Goal: Task Accomplishment & Management: Use online tool/utility

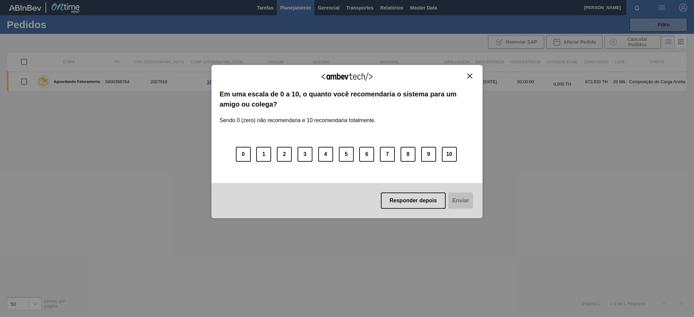
click at [469, 74] on img "Close" at bounding box center [469, 76] width 5 height 5
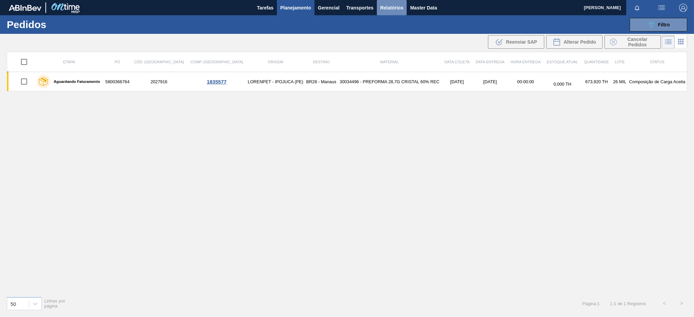
click at [395, 4] on span "Relatórios" at bounding box center [391, 8] width 23 height 8
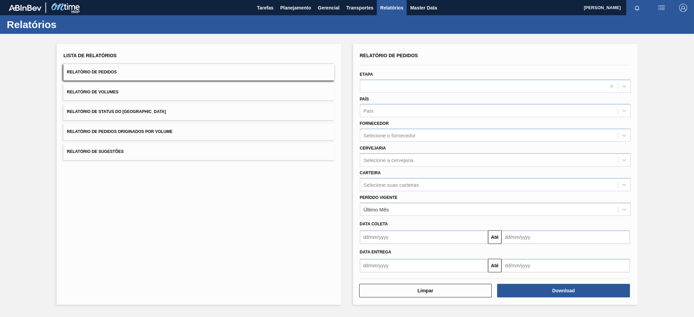
click at [227, 134] on button "Relatório de Pedidos Originados por Volume" at bounding box center [198, 132] width 271 height 17
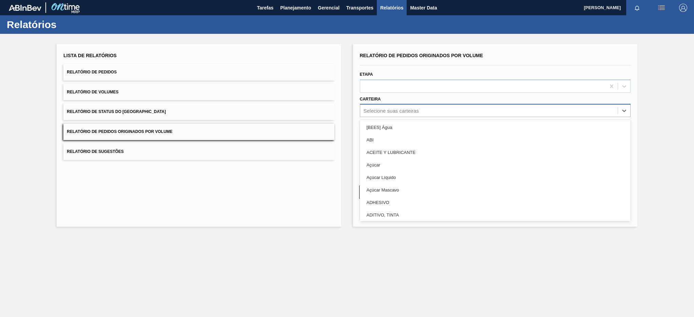
click at [371, 112] on div "Selecione suas carteiras" at bounding box center [391, 111] width 55 height 6
type input "PRE"
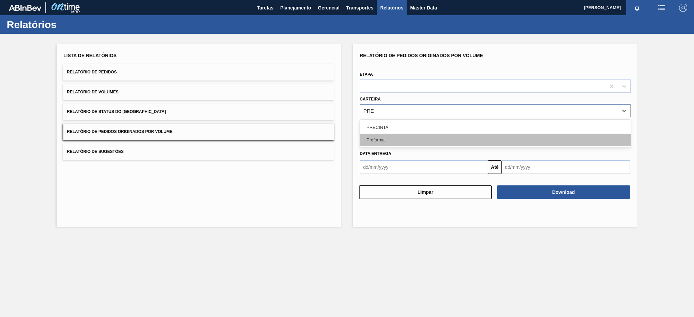
click at [380, 138] on div "Preforma" at bounding box center [495, 140] width 271 height 13
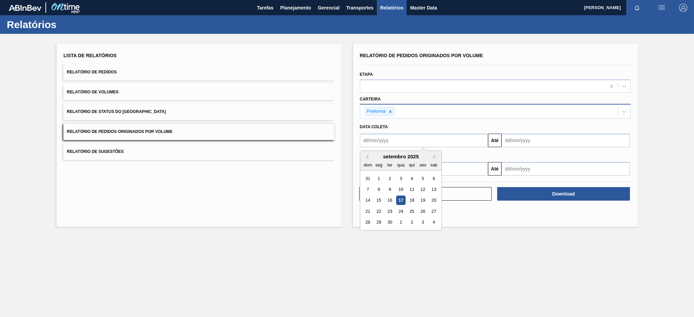
click at [382, 145] on input "text" at bounding box center [424, 141] width 128 height 14
click at [365, 155] on button "Previous Month" at bounding box center [366, 156] width 5 height 5
click at [367, 198] on div "10" at bounding box center [367, 200] width 9 height 9
type input "[DATE]"
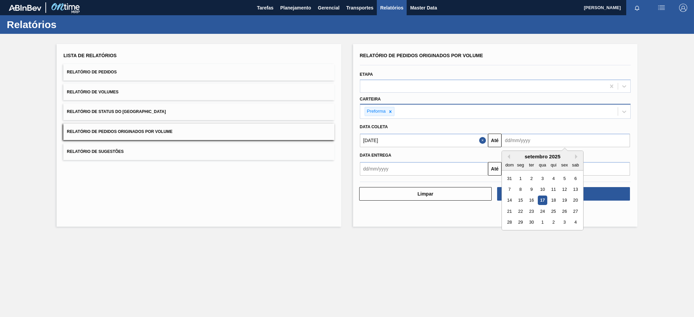
click at [537, 144] on input "text" at bounding box center [565, 141] width 128 height 14
drag, startPoint x: 541, startPoint y: 198, endPoint x: 545, endPoint y: 199, distance: 3.9
click at [545, 199] on div "17" at bounding box center [542, 200] width 9 height 9
type input "[DATE]"
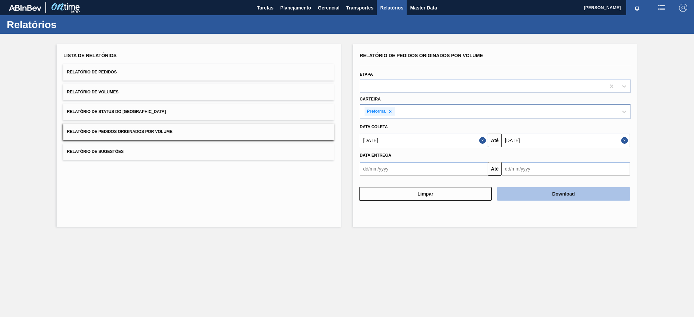
click at [545, 199] on button "Download" at bounding box center [563, 194] width 133 height 14
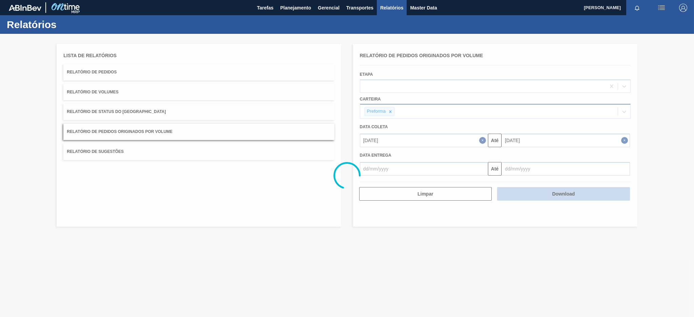
click at [545, 199] on div at bounding box center [347, 176] width 694 height 284
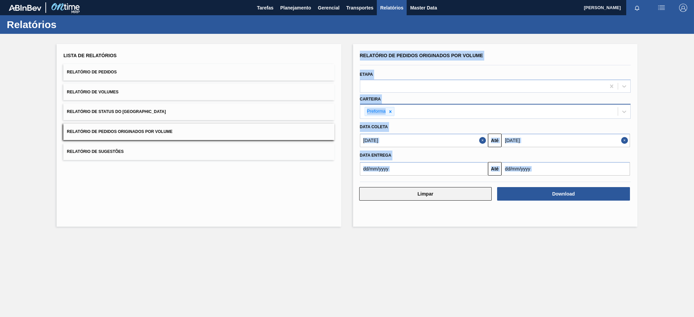
drag, startPoint x: 161, startPoint y: 235, endPoint x: 395, endPoint y: 200, distance: 236.4
click at [395, 200] on main "Tarefas Planejamento Gerencial Transportes Relatórios Master Data [PERSON_NAME]…" at bounding box center [347, 158] width 694 height 317
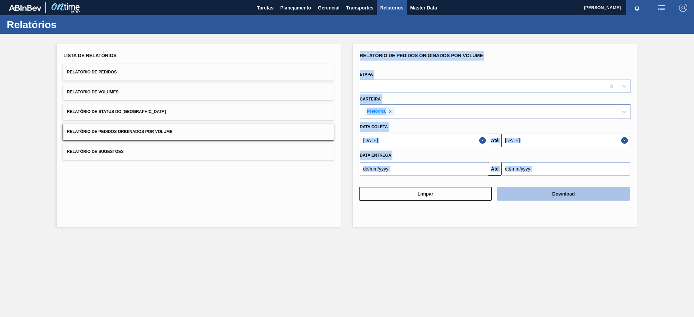
click at [573, 198] on button "Download" at bounding box center [563, 194] width 133 height 14
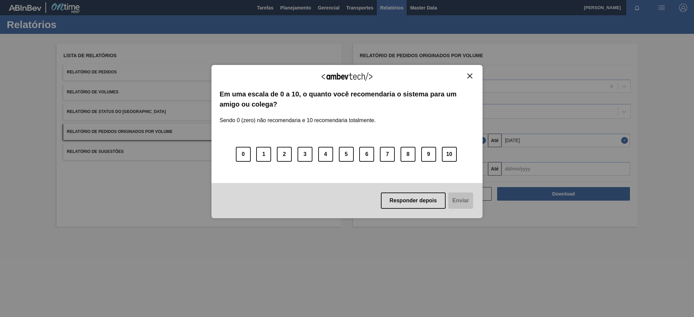
click at [455, 201] on div "Responder depois Enviar" at bounding box center [346, 200] width 271 height 35
click at [472, 75] on img "Close" at bounding box center [469, 76] width 5 height 5
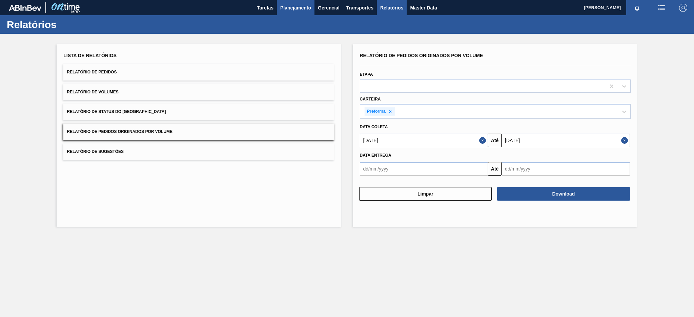
click at [284, 8] on span "Planejamento" at bounding box center [295, 8] width 31 height 8
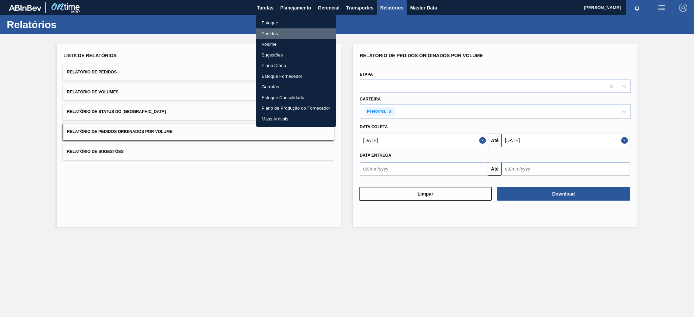
click at [272, 34] on li "Pedidos" at bounding box center [296, 33] width 80 height 11
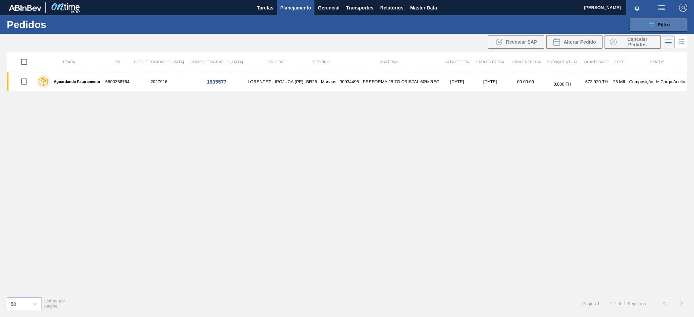
click at [652, 23] on icon "089F7B8B-B2A5-4AFE-B5C0-19BA573D28AC" at bounding box center [651, 25] width 8 height 8
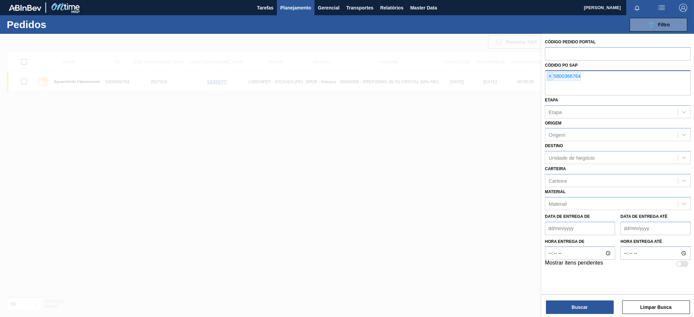
click at [548, 76] on span "×" at bounding box center [550, 76] width 6 height 8
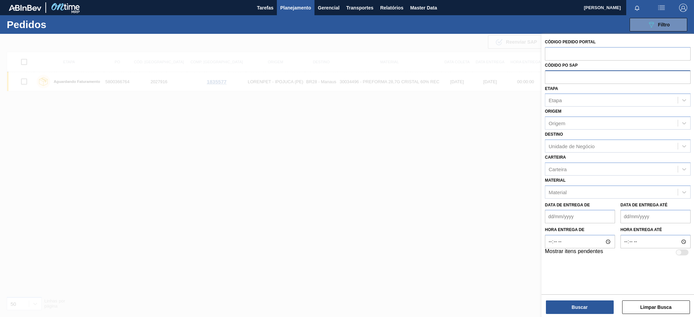
paste input "(5800366759)"
type input "5800366759"
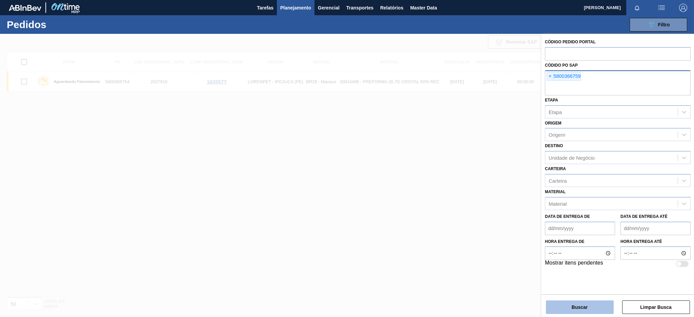
click at [573, 305] on button "Buscar" at bounding box center [580, 308] width 68 height 14
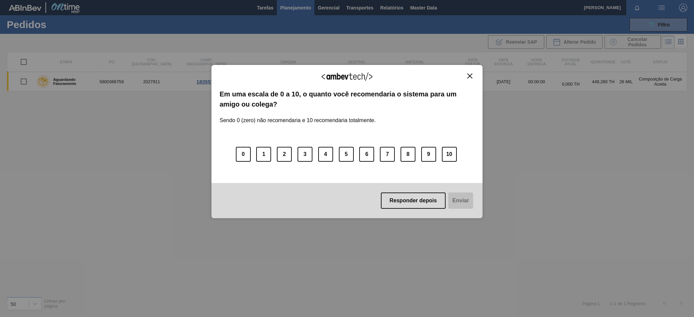
click at [470, 74] on img "Close" at bounding box center [469, 76] width 5 height 5
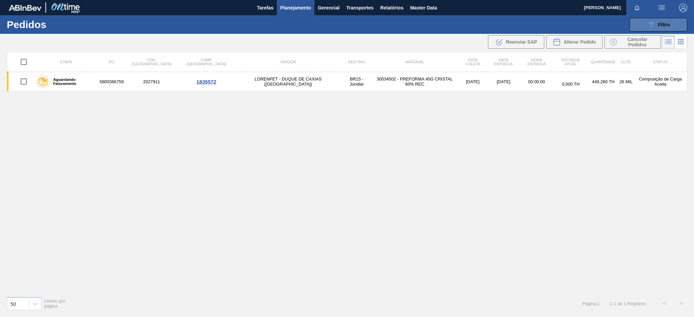
click at [680, 22] on button "089F7B8B-B2A5-4AFE-B5C0-19BA573D28AC Filtro" at bounding box center [658, 25] width 58 height 14
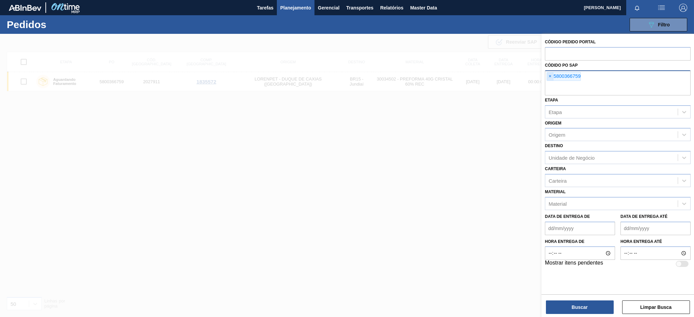
click at [550, 76] on span "×" at bounding box center [550, 76] width 6 height 8
paste input "text"
click at [552, 304] on button "Buscar" at bounding box center [580, 308] width 68 height 14
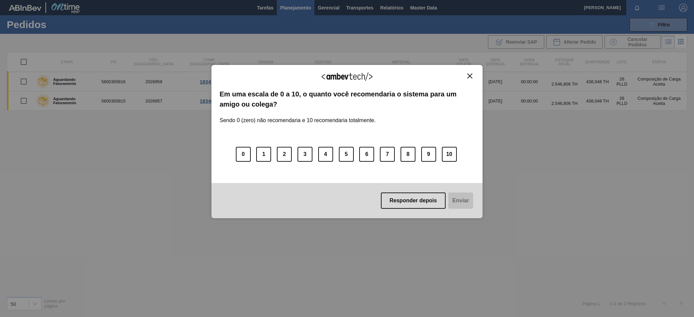
click at [467, 74] on img "Close" at bounding box center [469, 76] width 5 height 5
